Goal: Find specific page/section: Find specific page/section

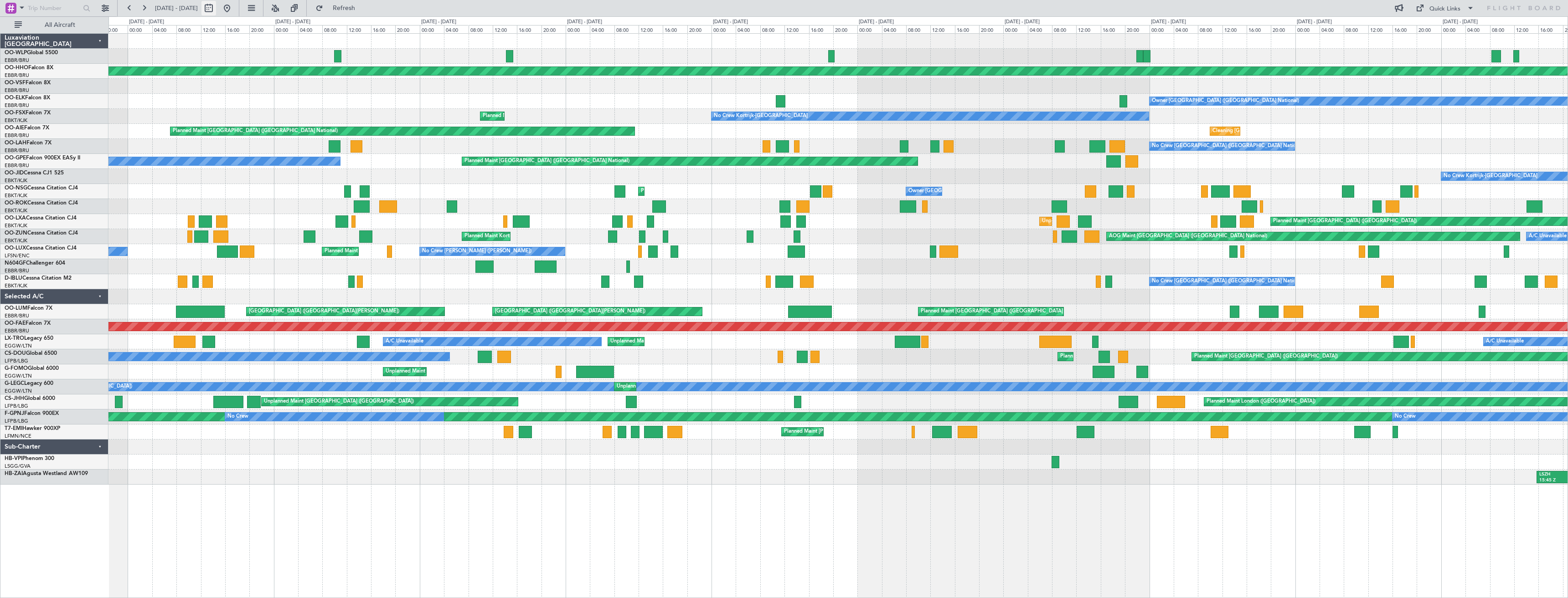
click at [216, 10] on button at bounding box center [209, 8] width 15 height 15
select select "7"
select select "2025"
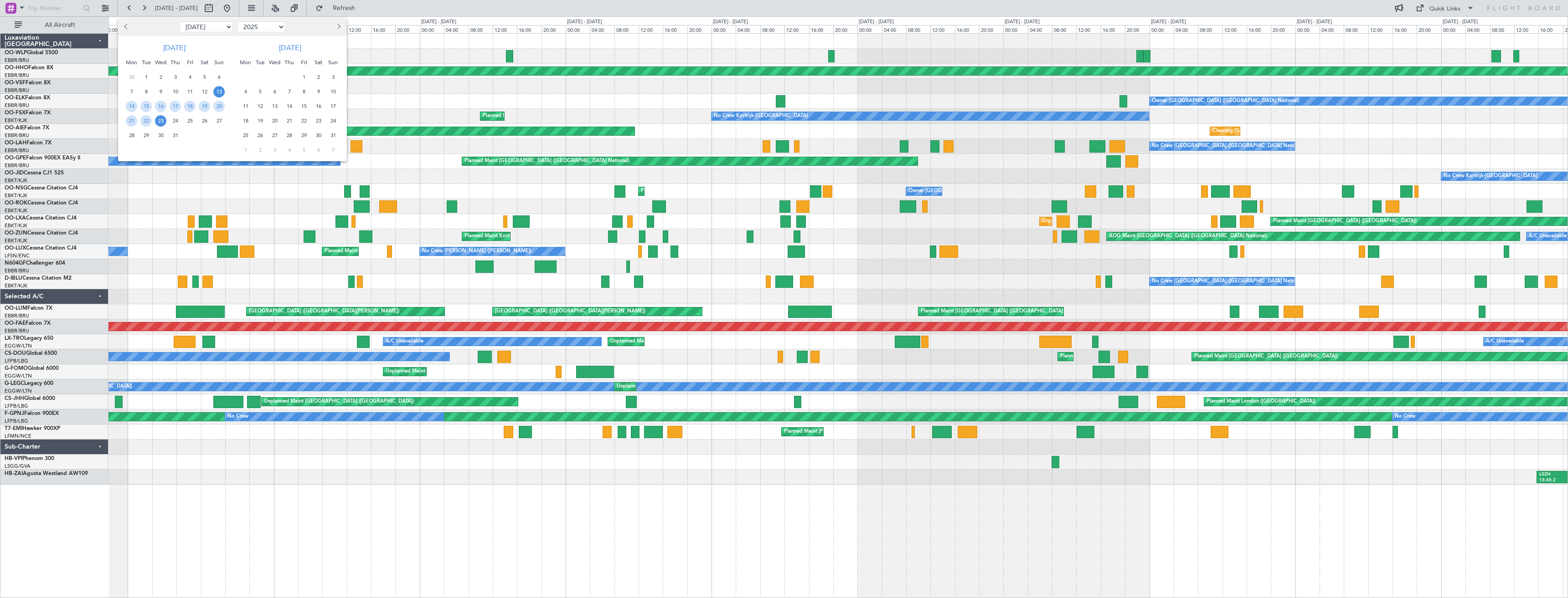
click at [244, 120] on span "18" at bounding box center [245, 120] width 12 height 12
click at [247, 148] on span "1" at bounding box center [245, 150] width 12 height 12
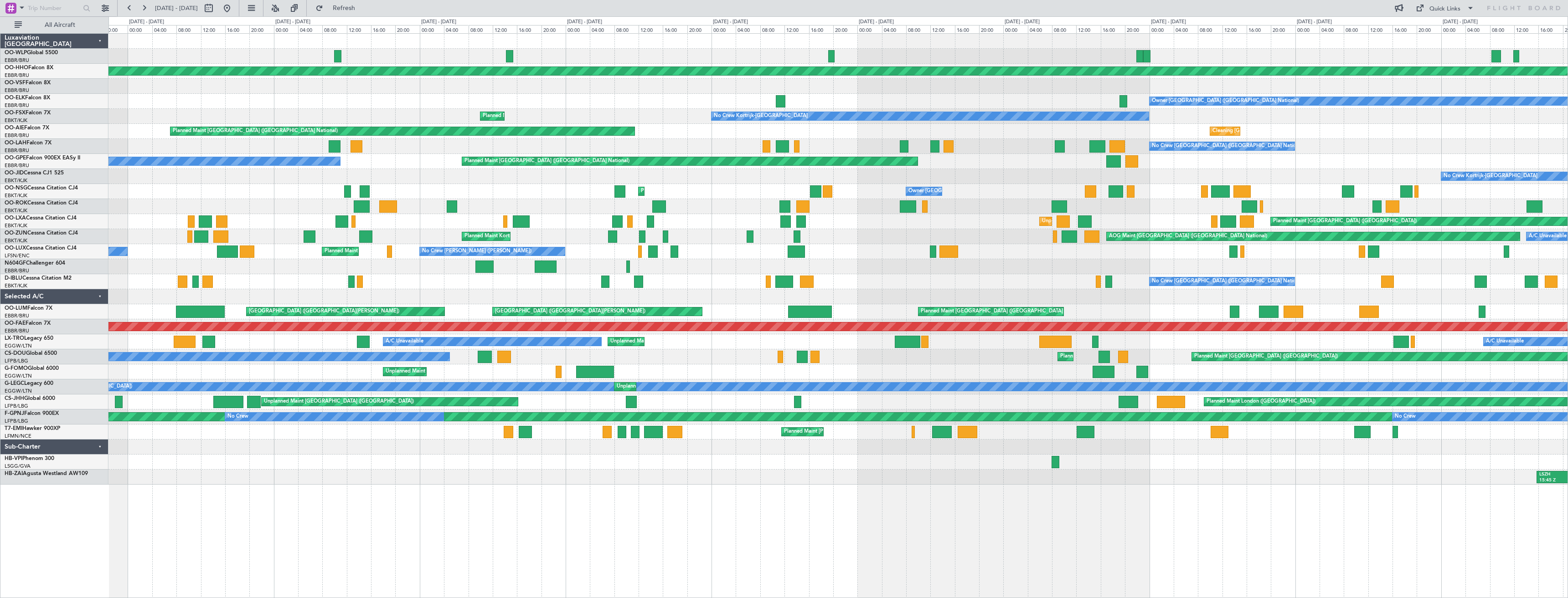
select select "8"
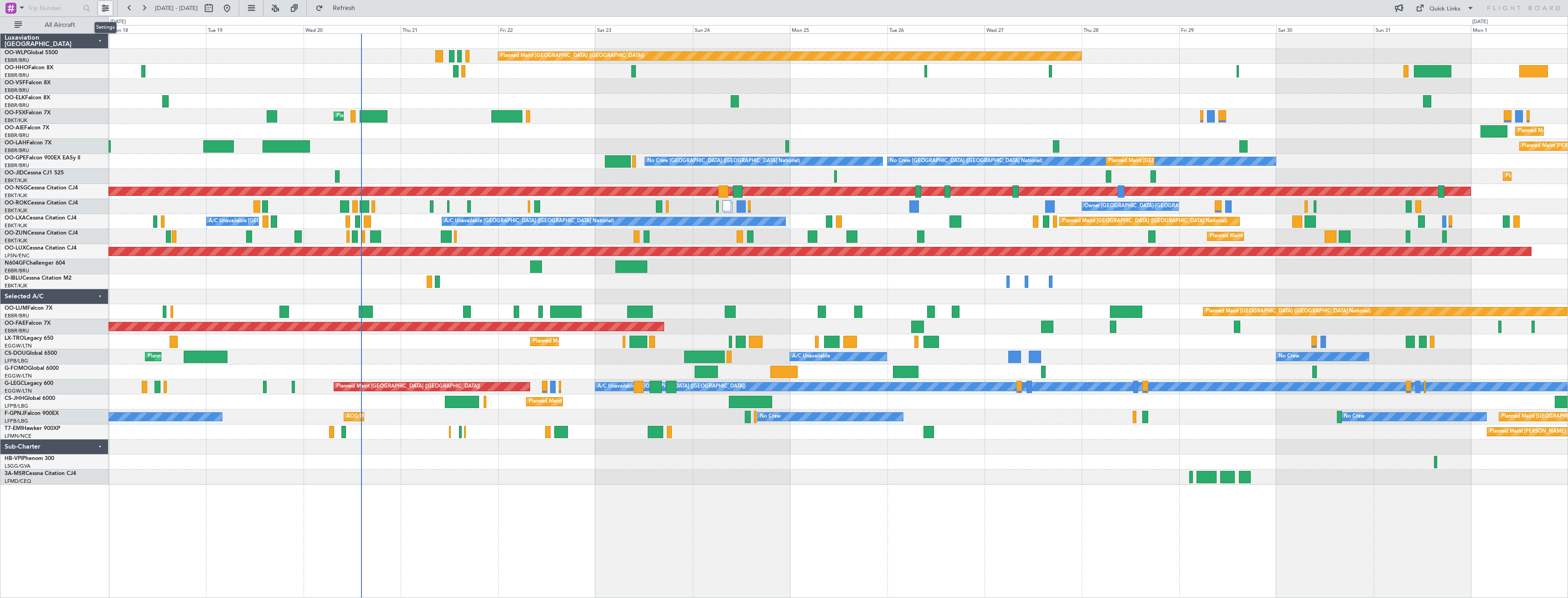
click at [108, 13] on button at bounding box center [105, 8] width 15 height 15
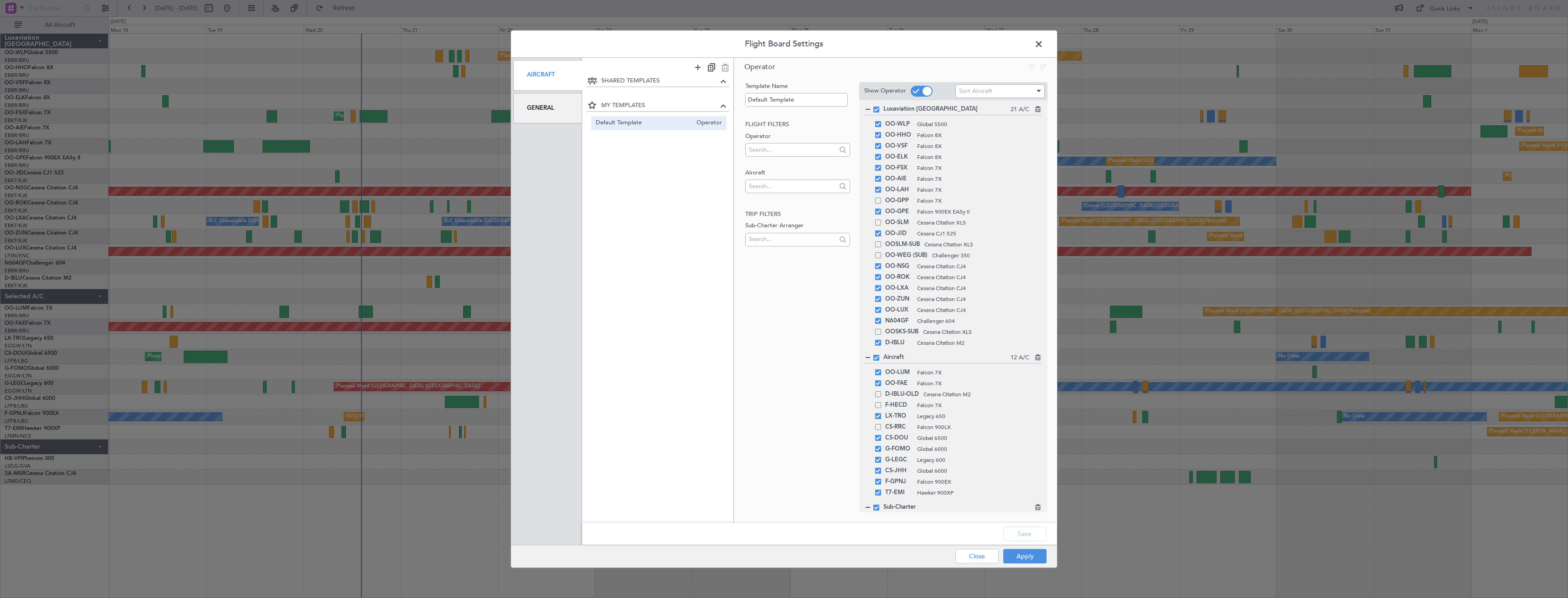
click at [774, 178] on div "Aircraft" at bounding box center [797, 183] width 104 height 28
click at [779, 181] on input "text" at bounding box center [792, 186] width 87 height 13
type input "T7-BR"
click at [780, 198] on span "T7-BRE" at bounding box center [797, 201] width 90 height 13
click at [1021, 534] on button "Save" at bounding box center [1024, 534] width 43 height 15
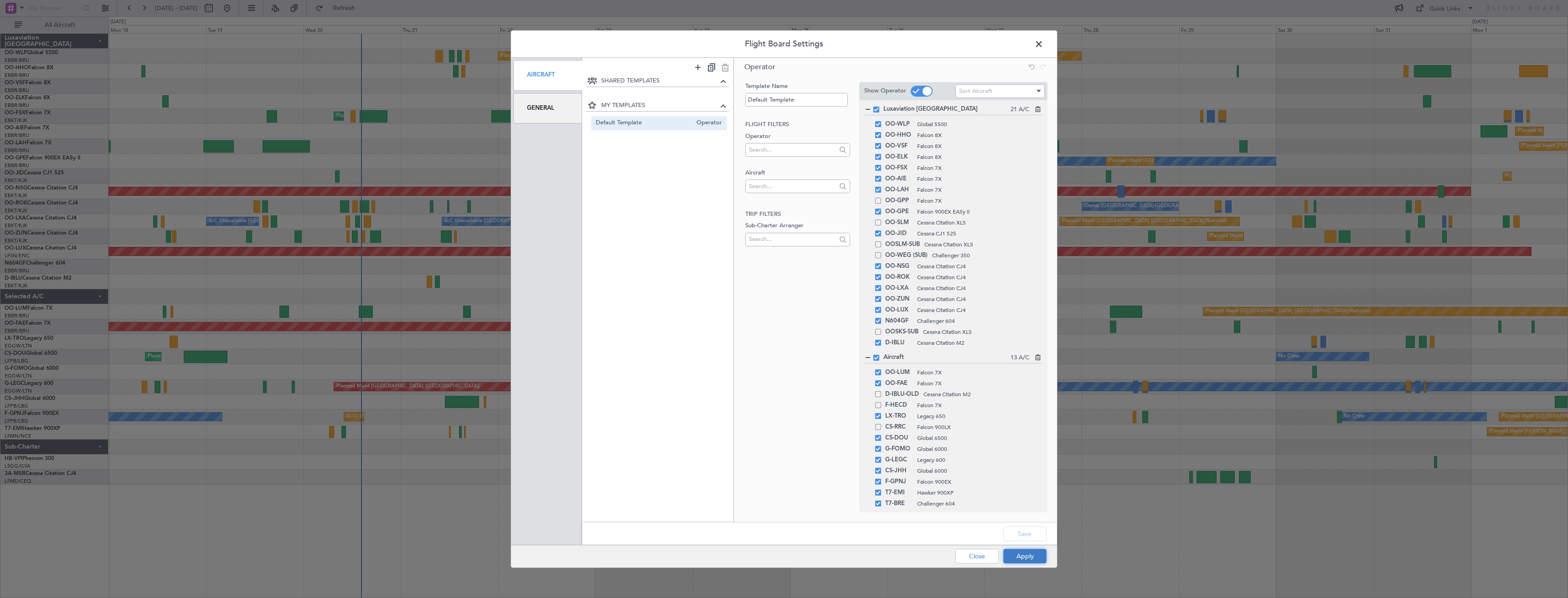
click at [1025, 558] on button "Apply" at bounding box center [1024, 556] width 43 height 15
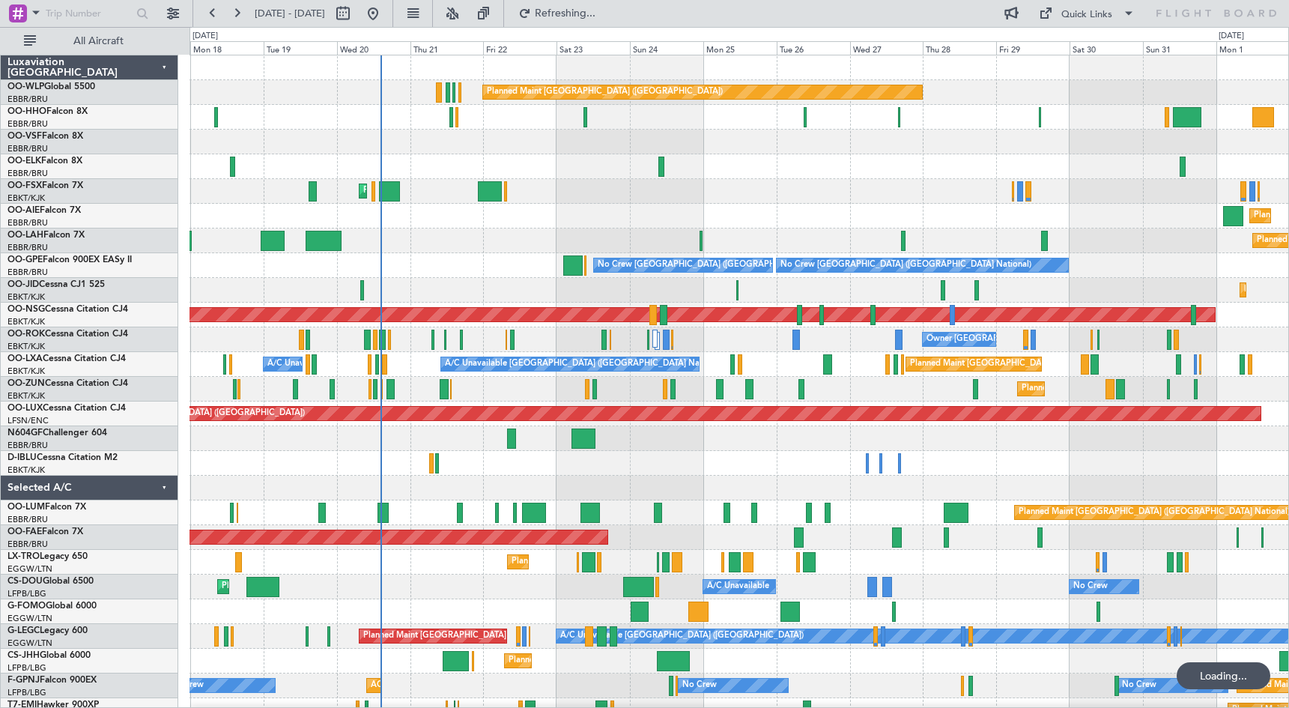
click at [1286, 278] on div "Planned Maint Kortrijk-[GEOGRAPHIC_DATA]" at bounding box center [738, 290] width 1099 height 25
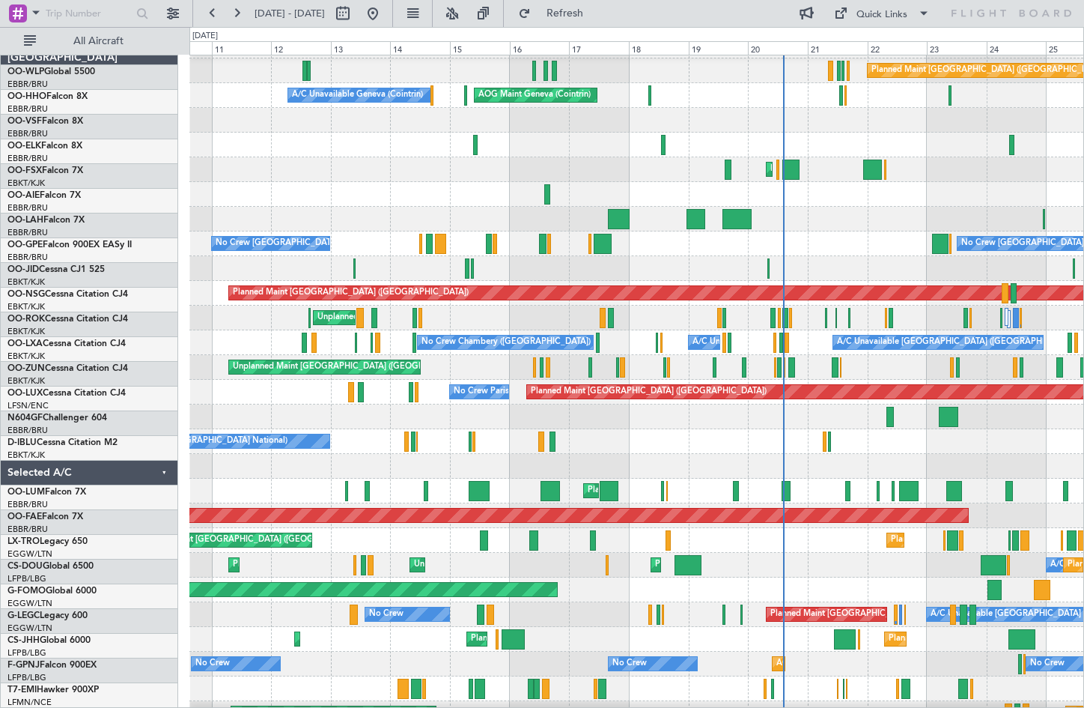
scroll to position [10, 0]
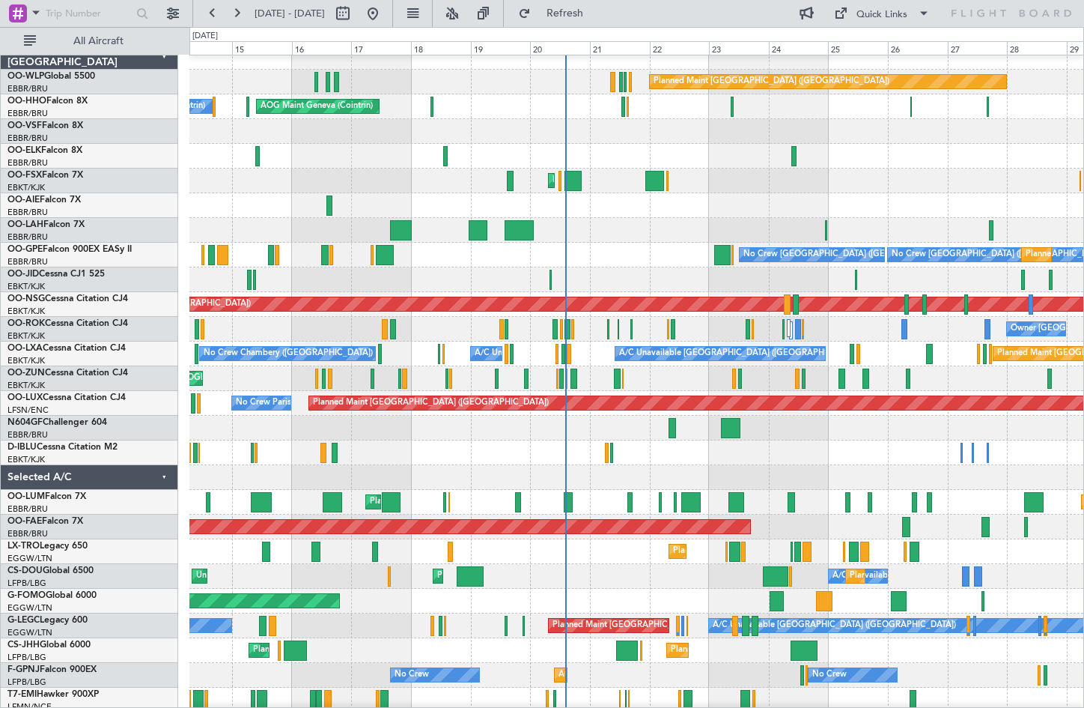
click at [546, 509] on div "Planned Maint [GEOGRAPHIC_DATA] ([GEOGRAPHIC_DATA] National) Planned Maint [GEO…" at bounding box center [636, 502] width 894 height 25
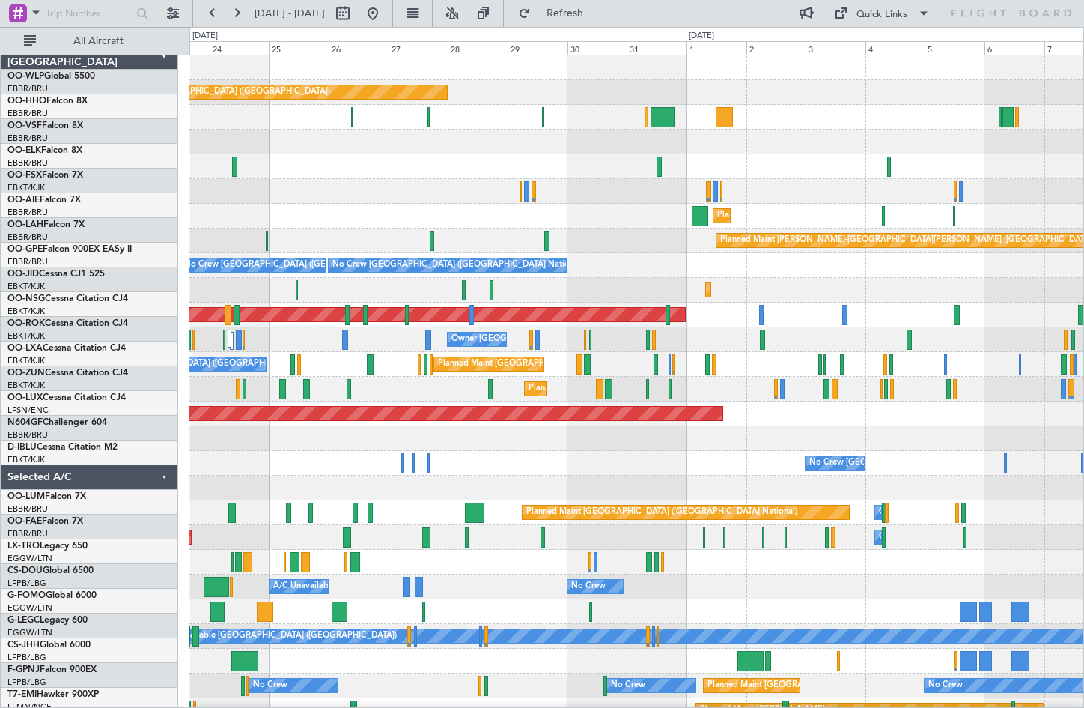
scroll to position [0, 0]
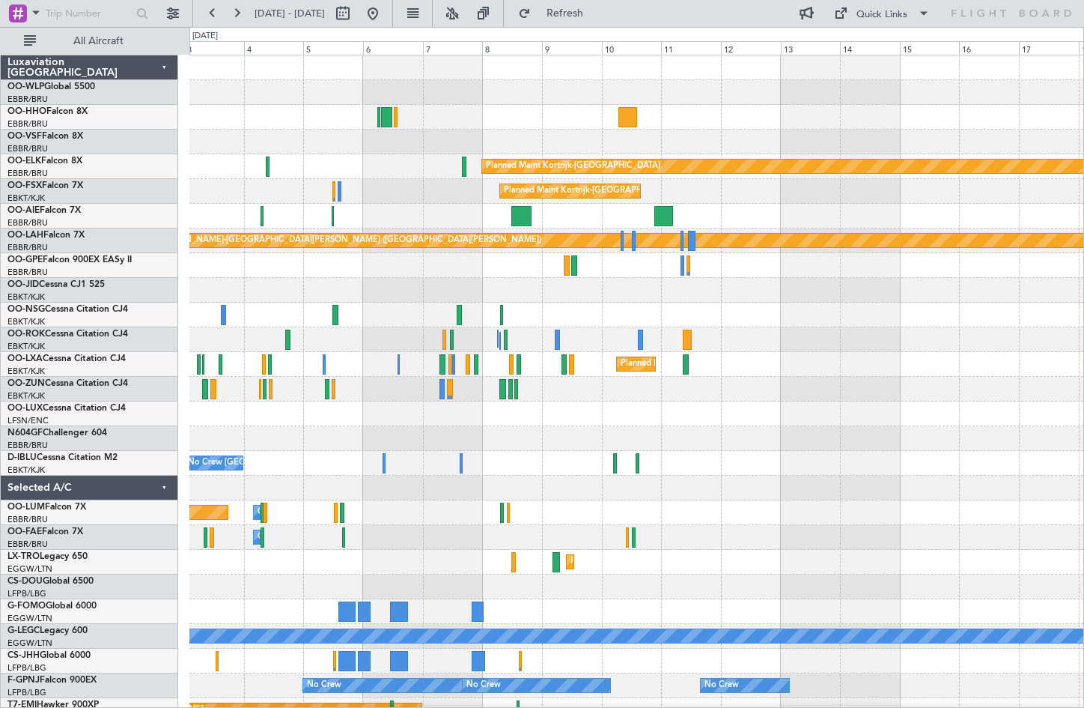
click at [0, 407] on html "[DATE] - [DATE] Refresh Quick Links All Aircraft Planned Maint [GEOGRAPHIC_DATA…" at bounding box center [542, 354] width 1084 height 708
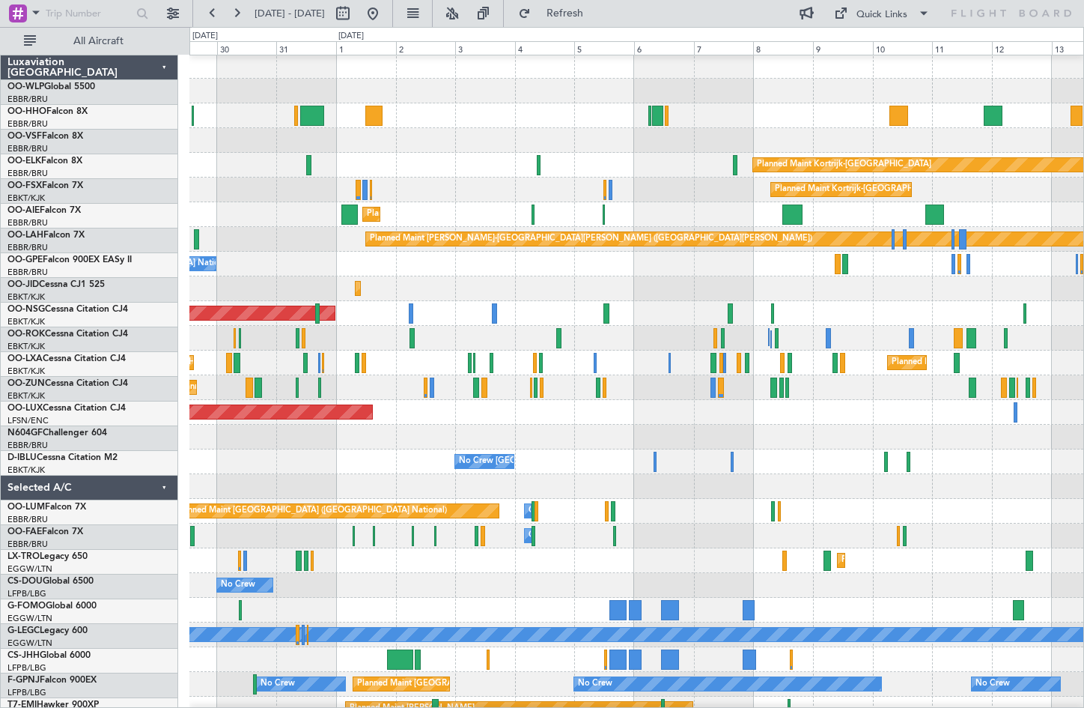
scroll to position [3, 0]
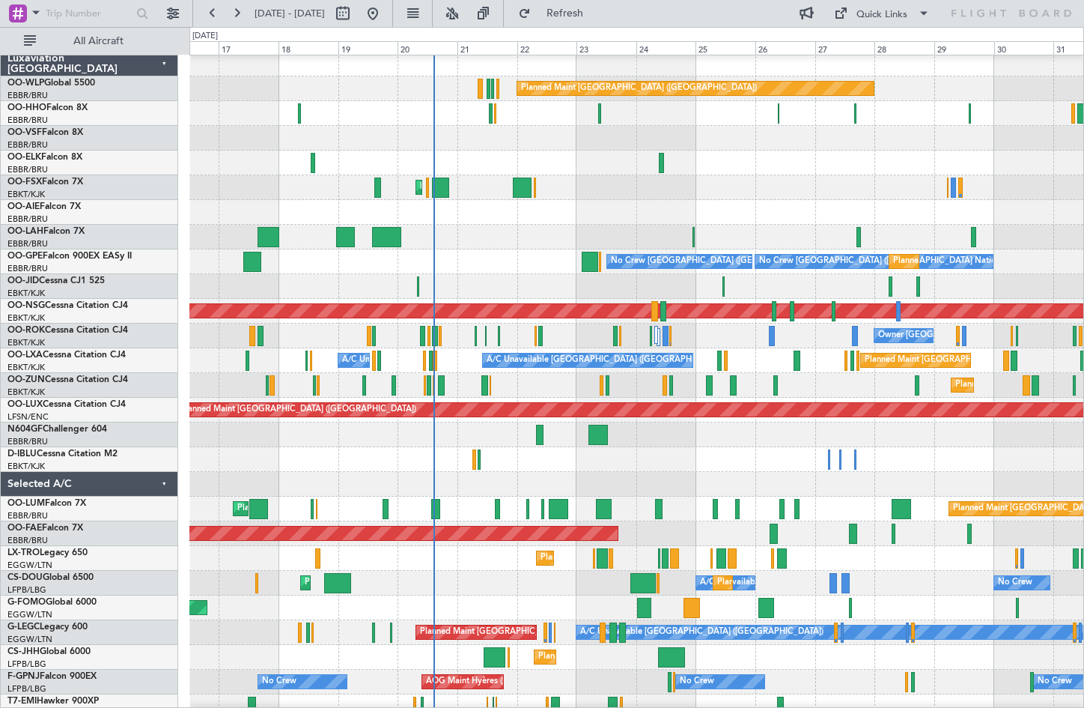
click at [1084, 264] on html "[DATE] - [DATE] Refresh Quick Links All Aircraft Planned Maint [GEOGRAPHIC_DATA…" at bounding box center [542, 354] width 1084 height 708
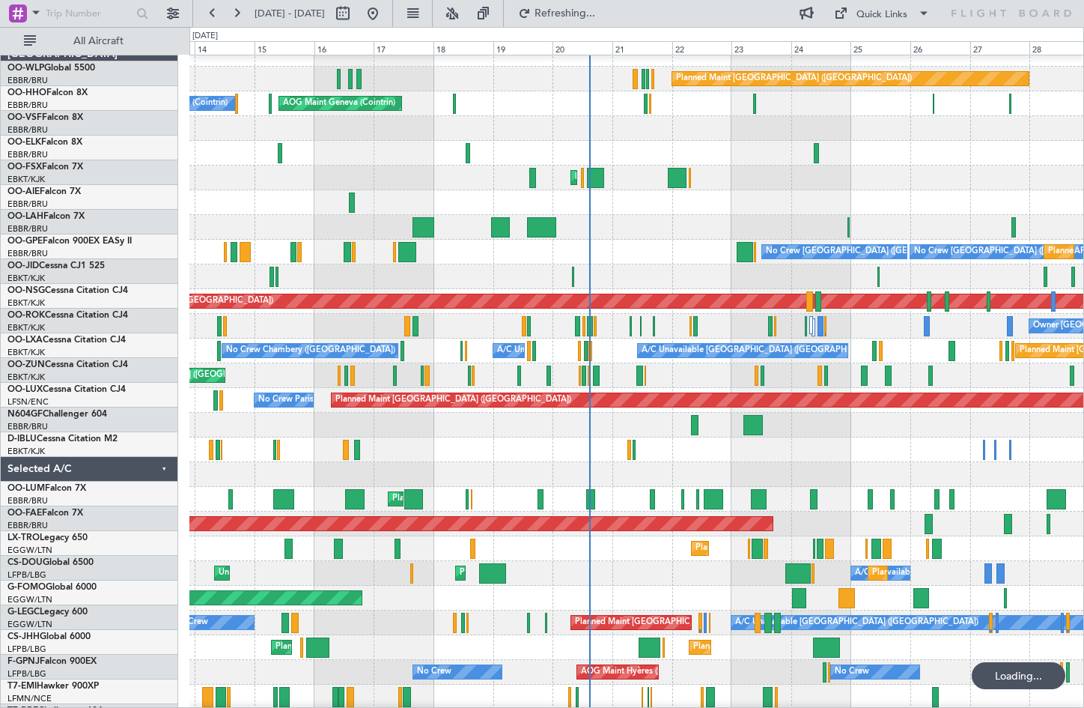
scroll to position [13, 0]
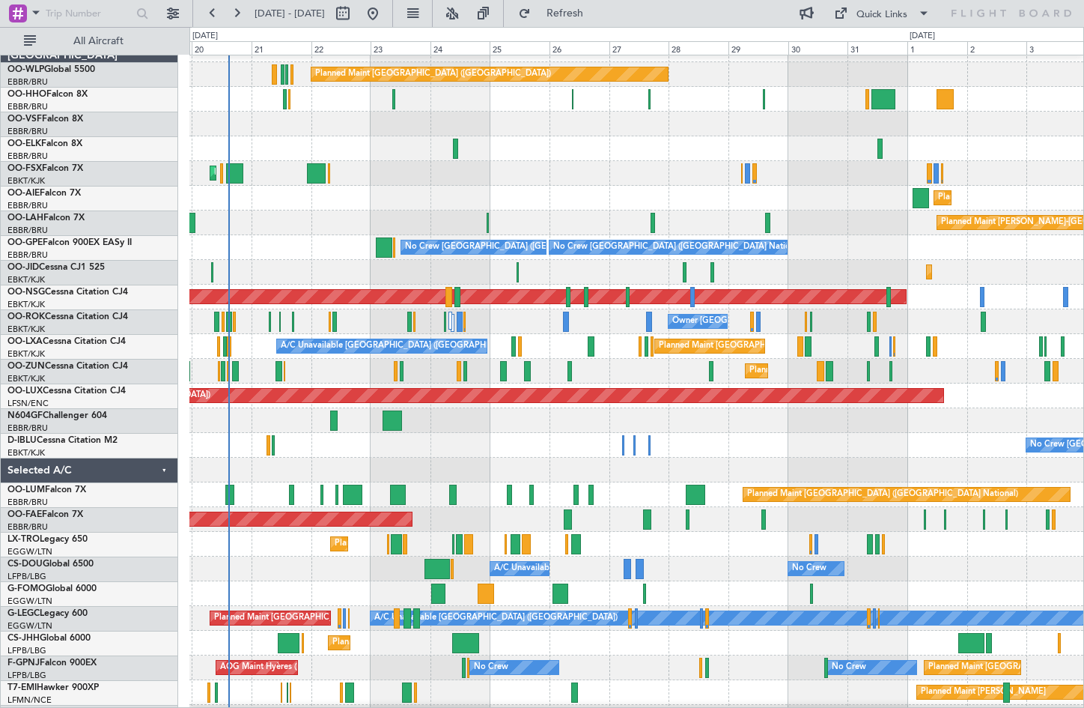
click at [307, 263] on div "Planned Maint Kortrijk-[GEOGRAPHIC_DATA]" at bounding box center [636, 272] width 894 height 25
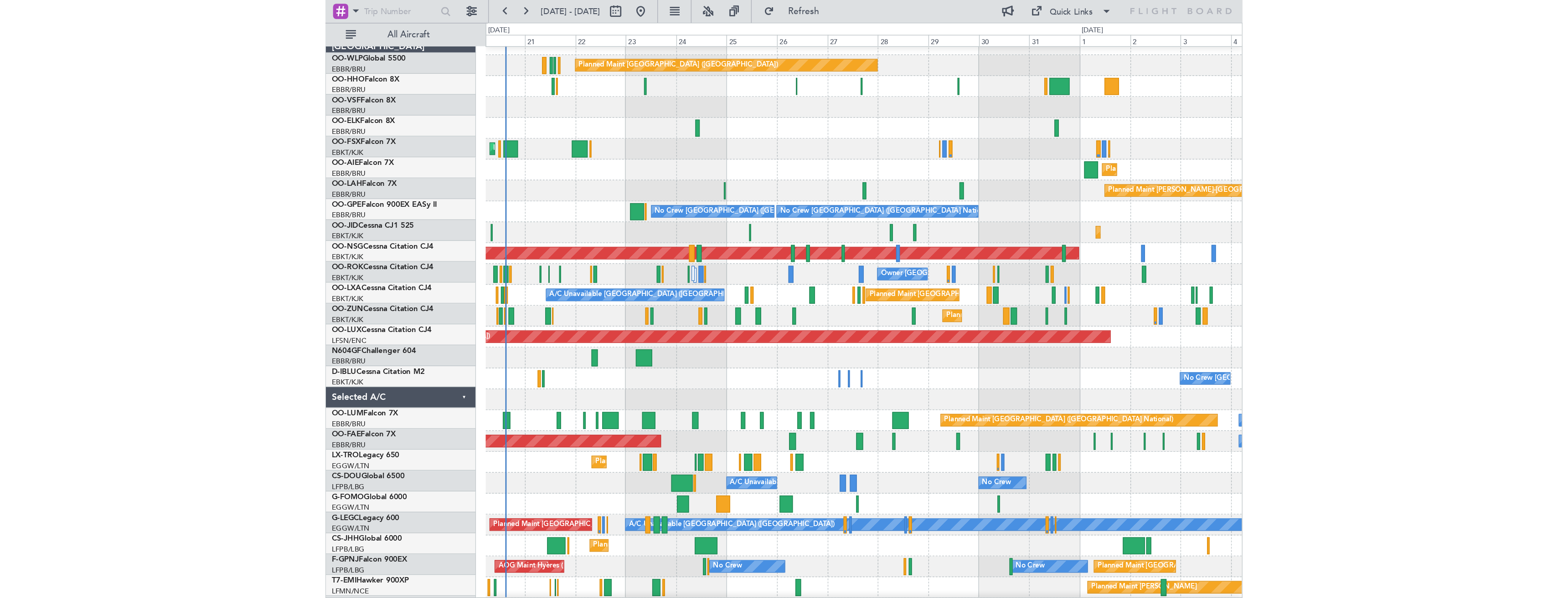
scroll to position [9, 0]
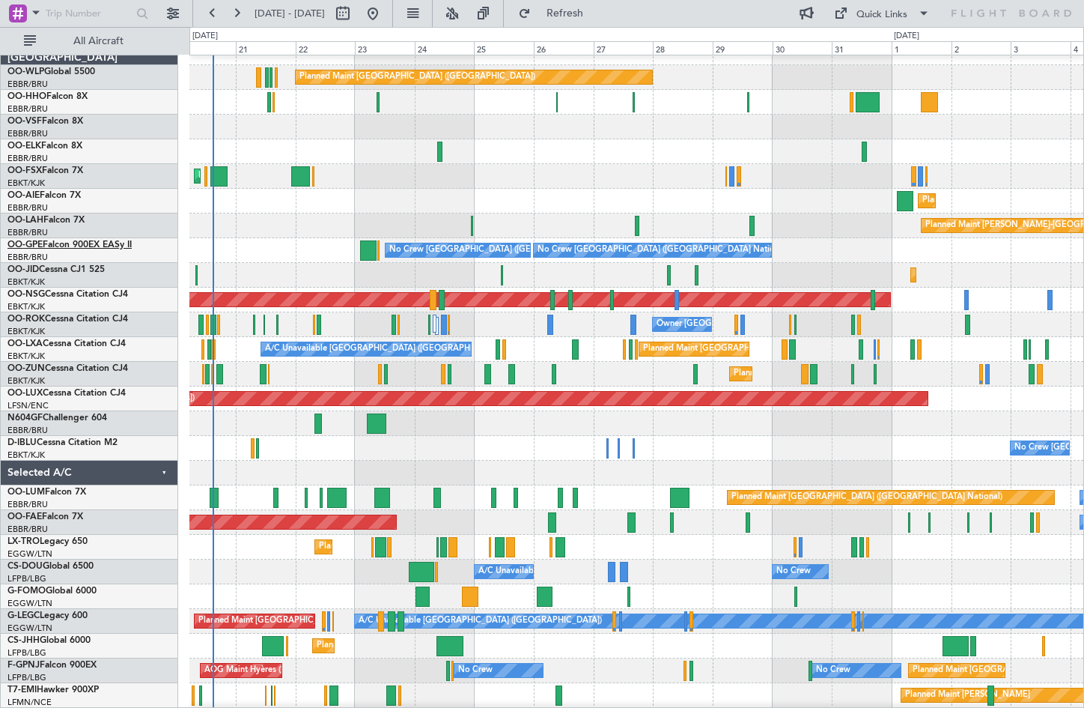
click at [72, 242] on link "OO-GPE Falcon 900EX EASy II" at bounding box center [69, 244] width 124 height 9
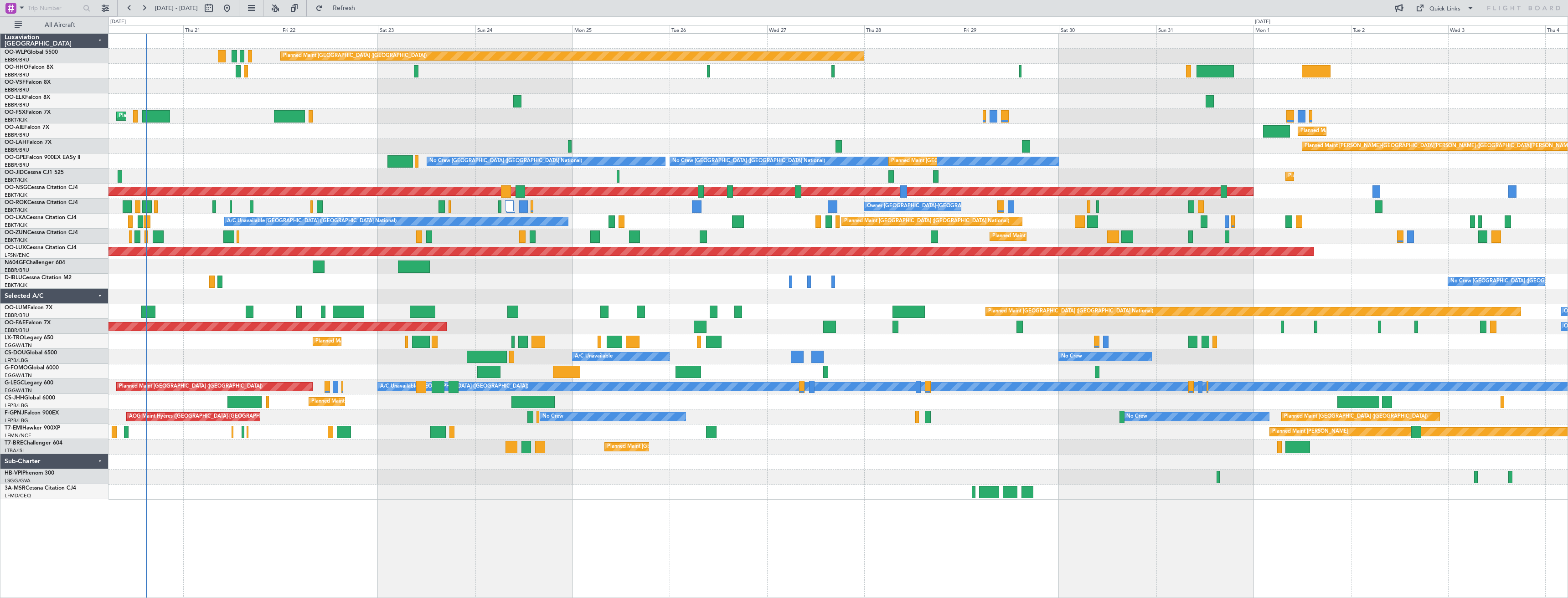
scroll to position [0, 0]
